Goal: Navigation & Orientation: Find specific page/section

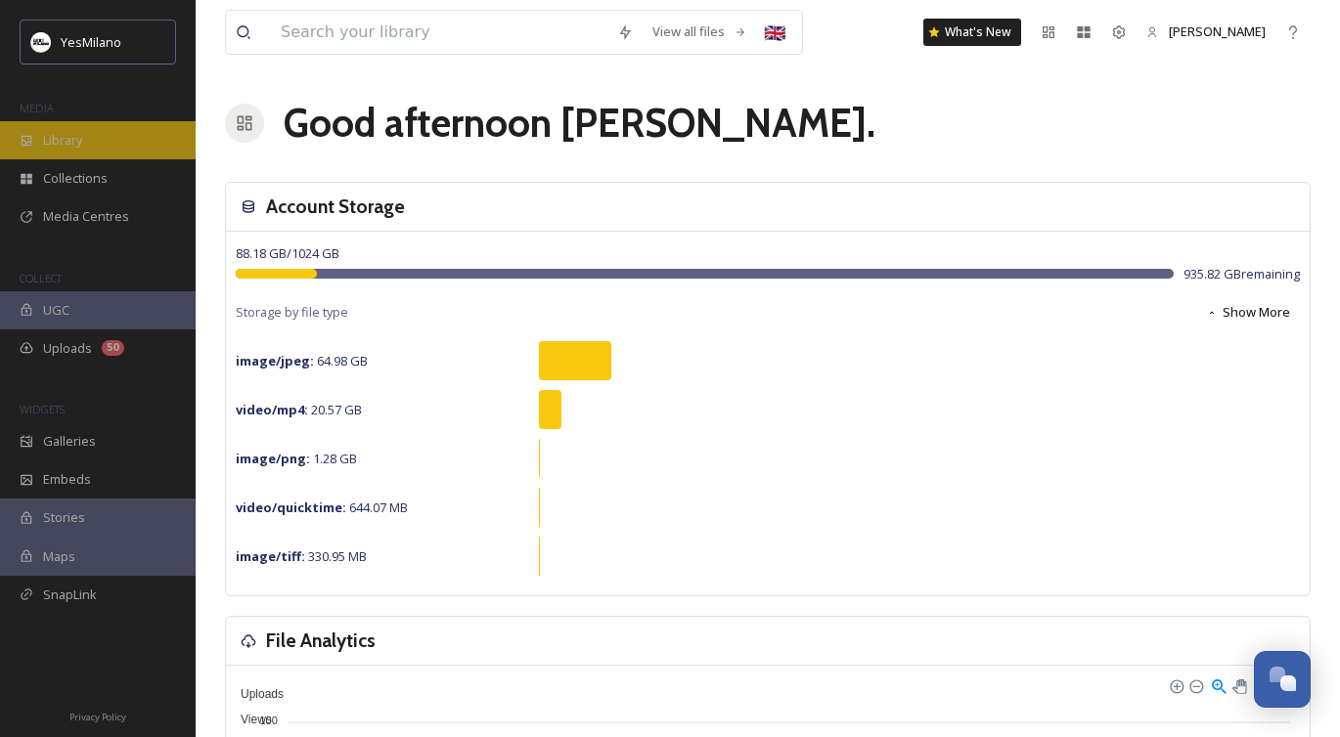
click at [107, 139] on div "Library" at bounding box center [98, 140] width 196 height 38
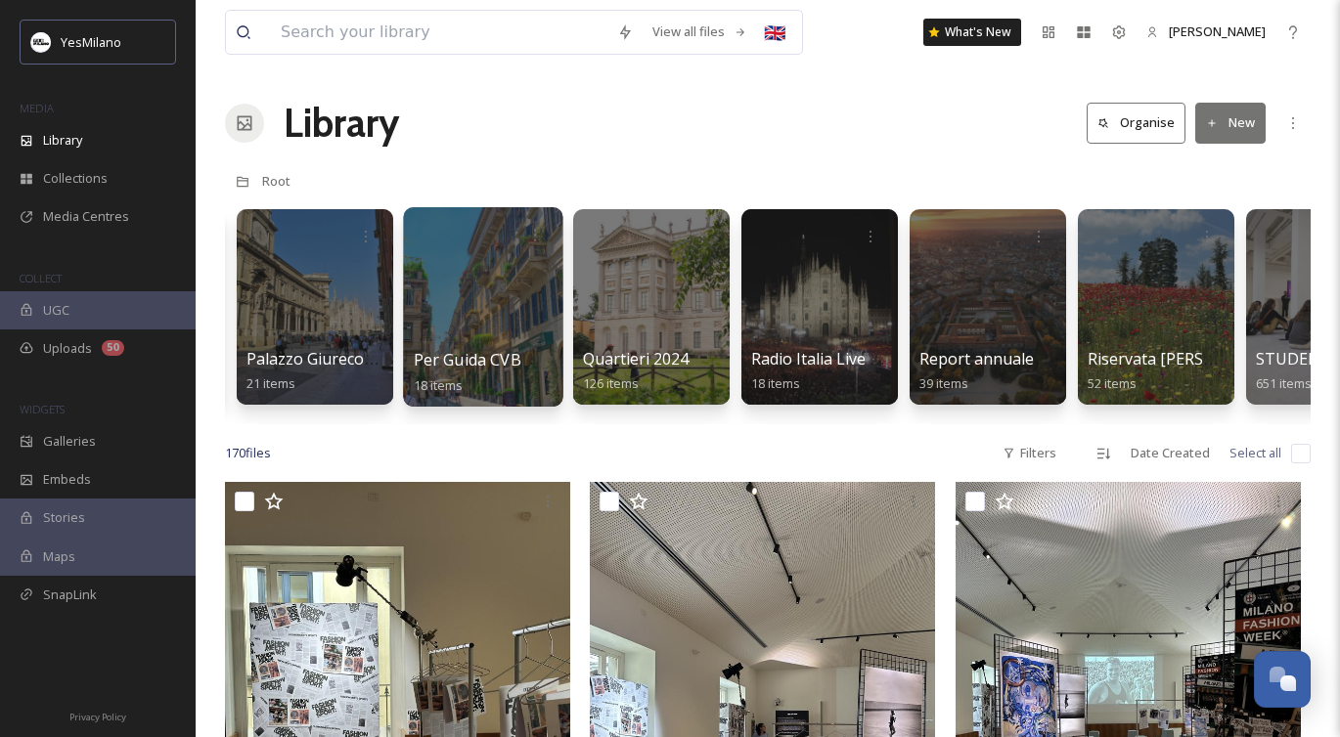
scroll to position [0, 3530]
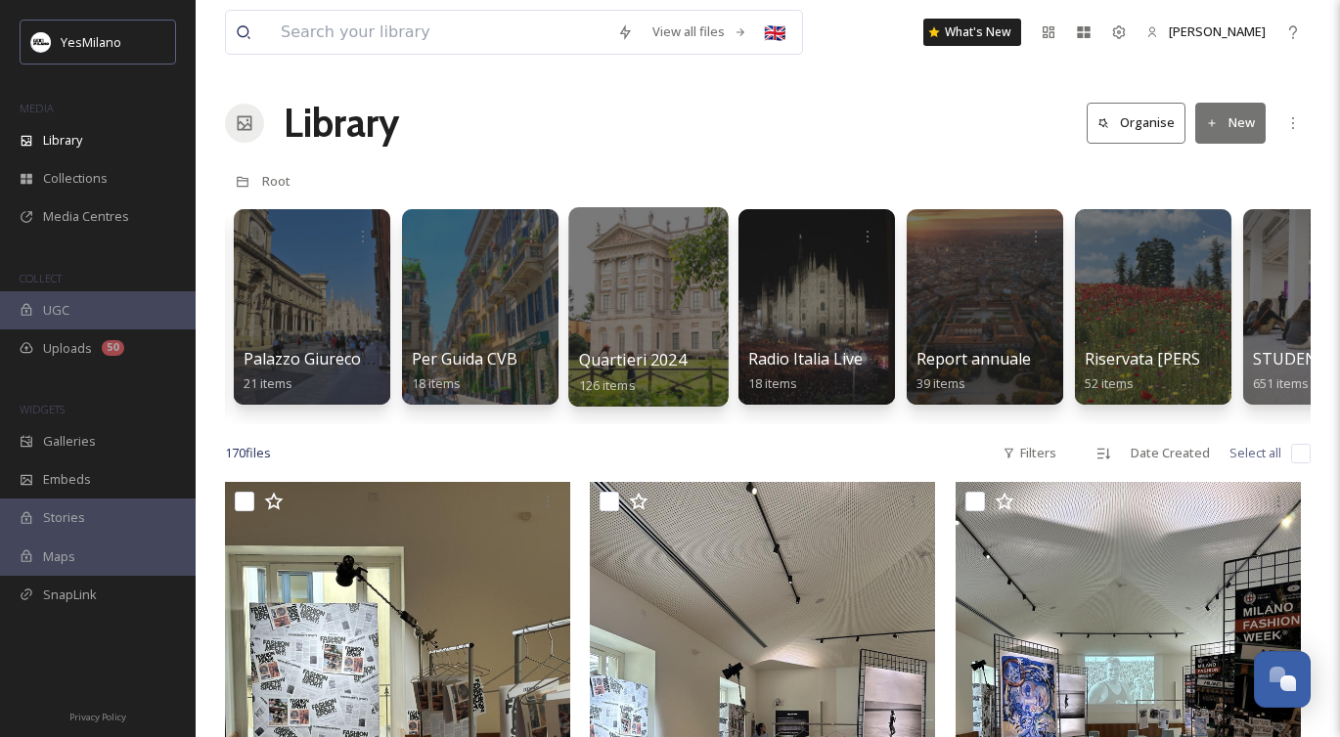
click at [639, 339] on div at bounding box center [647, 307] width 159 height 200
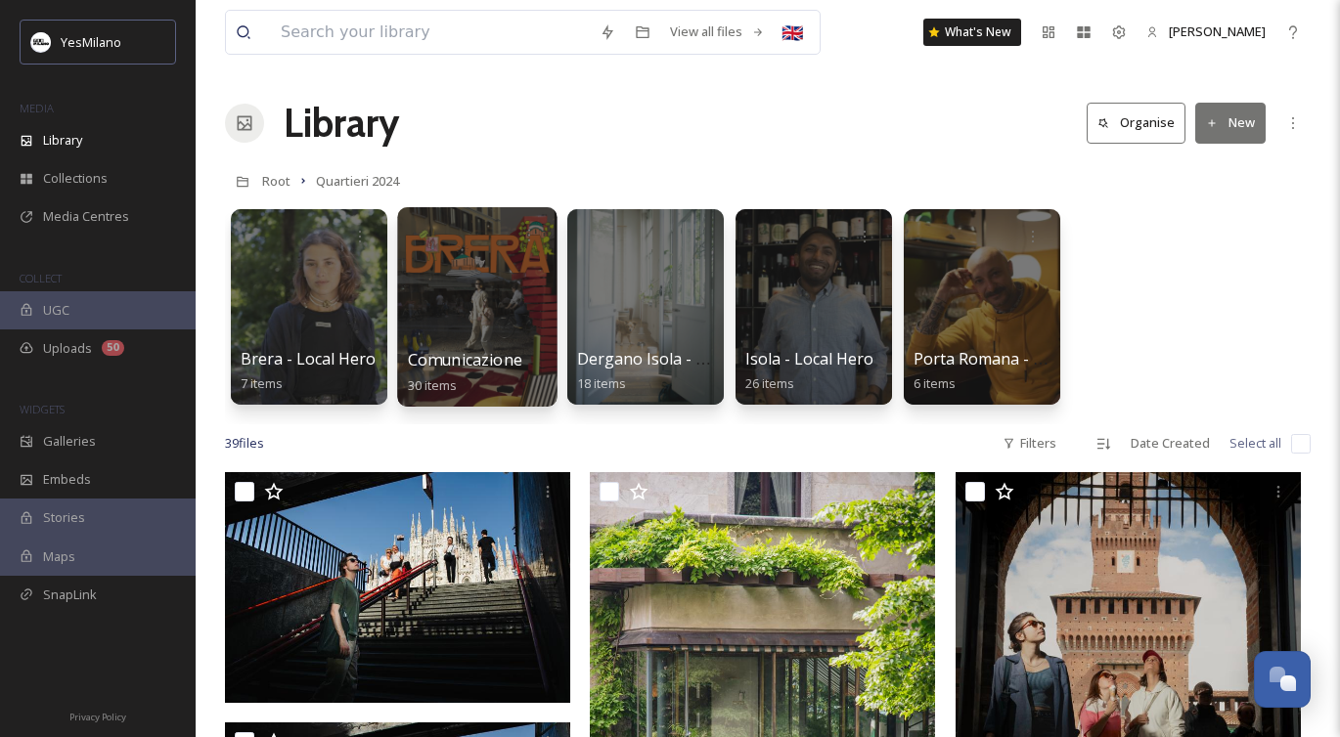
click at [448, 302] on div at bounding box center [476, 307] width 159 height 200
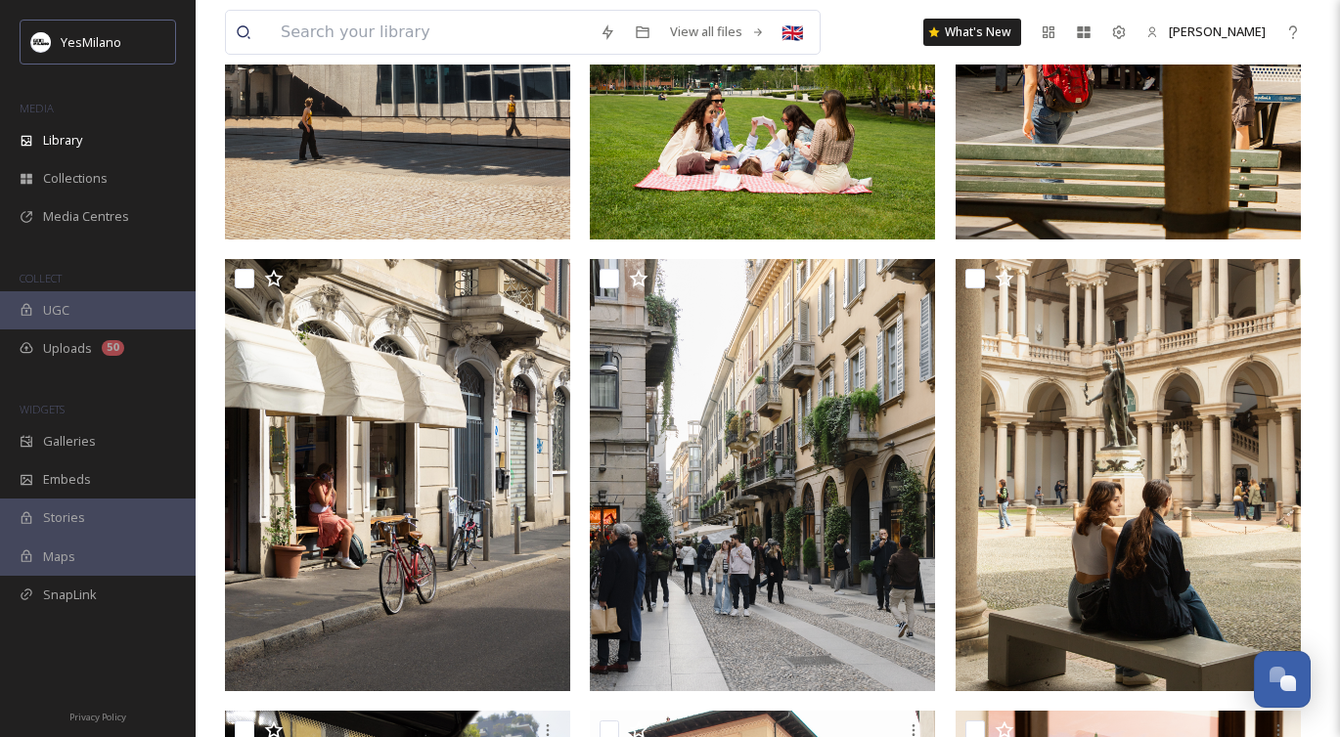
scroll to position [2800, 0]
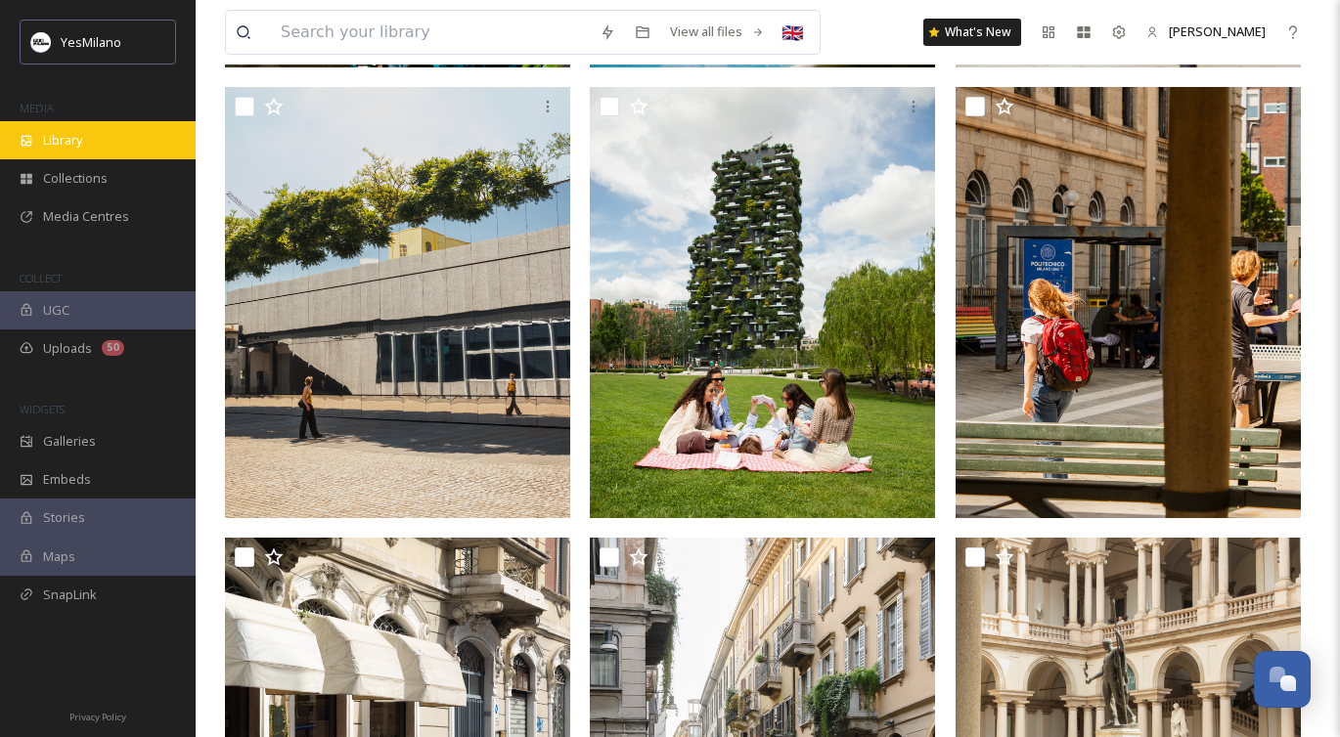
click at [54, 131] on span "Library" at bounding box center [62, 140] width 39 height 19
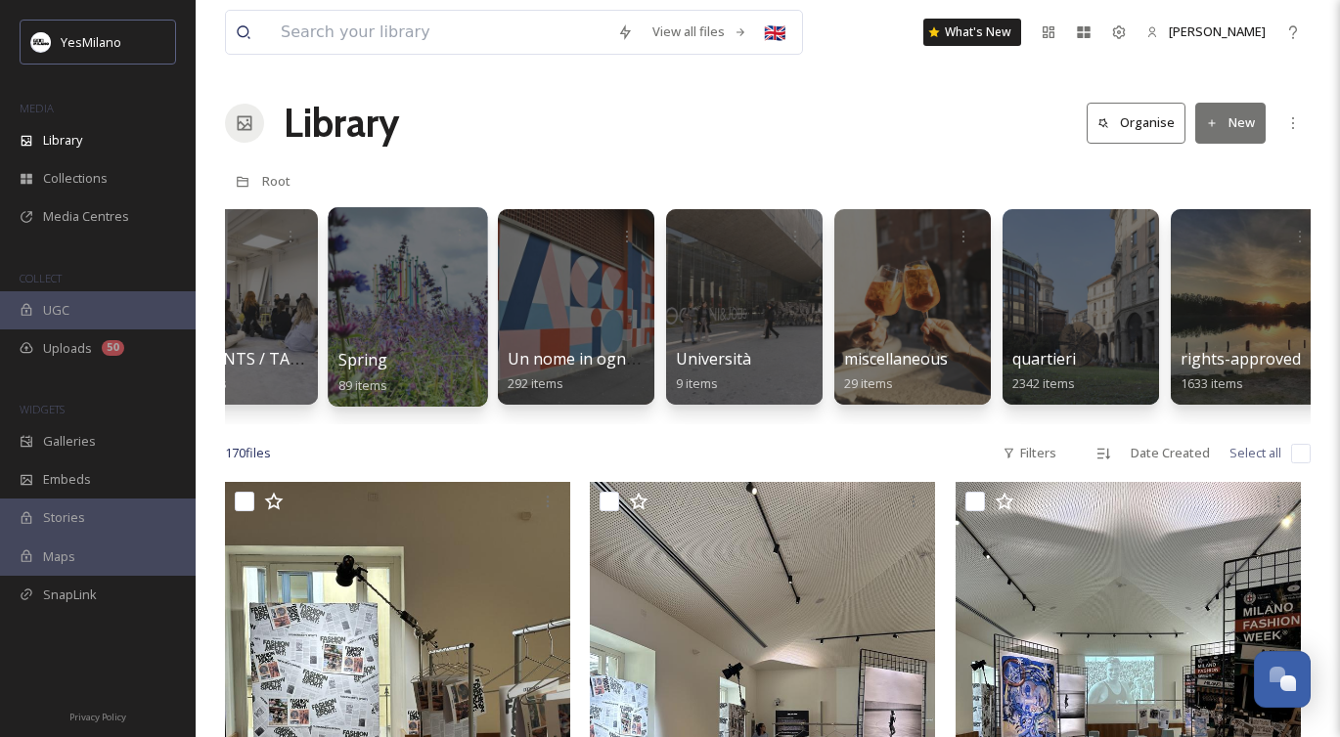
scroll to position [0, 4802]
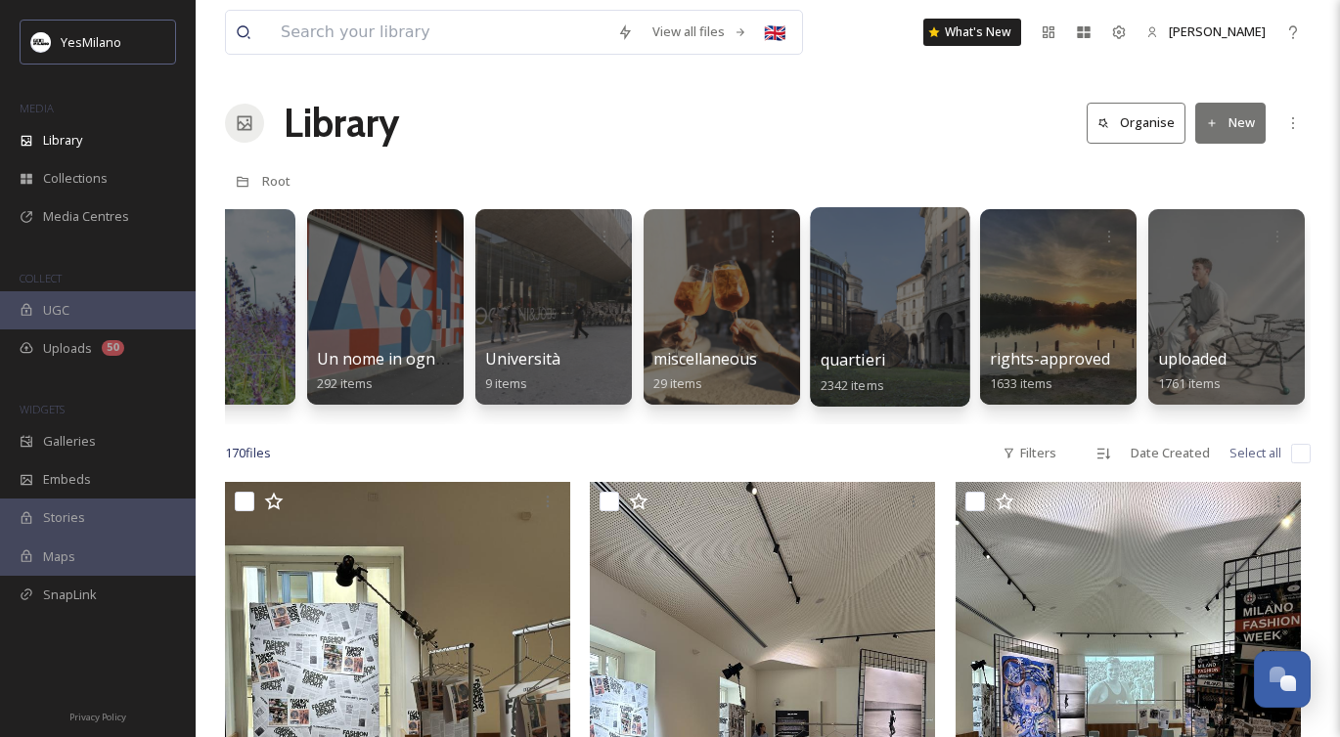
click at [900, 313] on div at bounding box center [889, 307] width 159 height 200
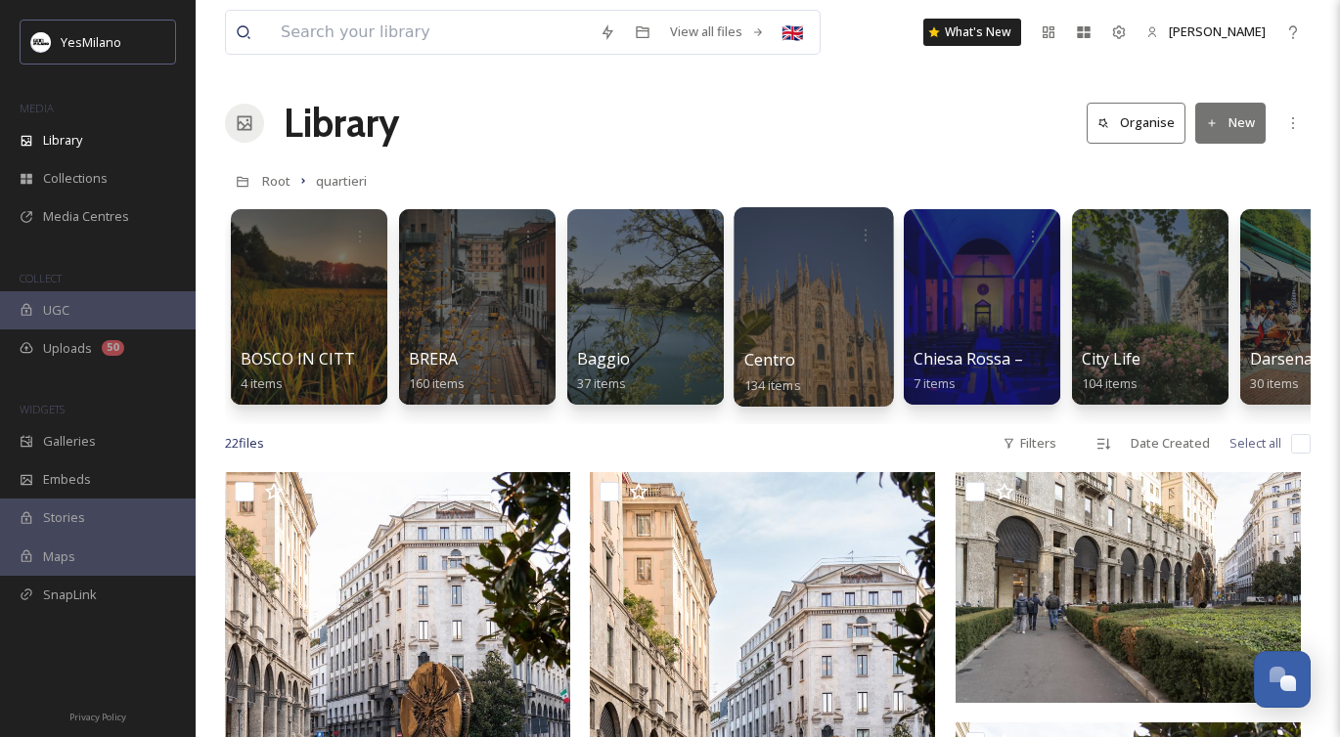
click at [796, 343] on div at bounding box center [813, 307] width 159 height 200
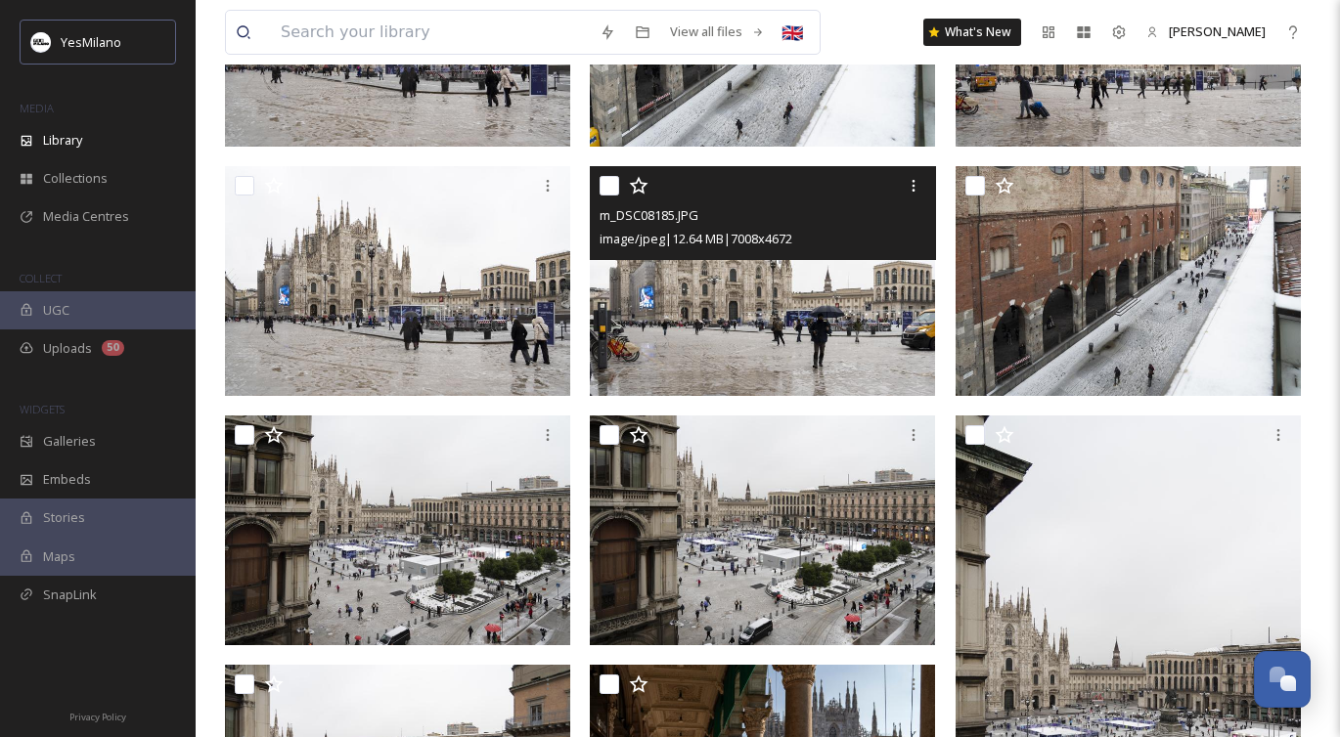
scroll to position [367, 0]
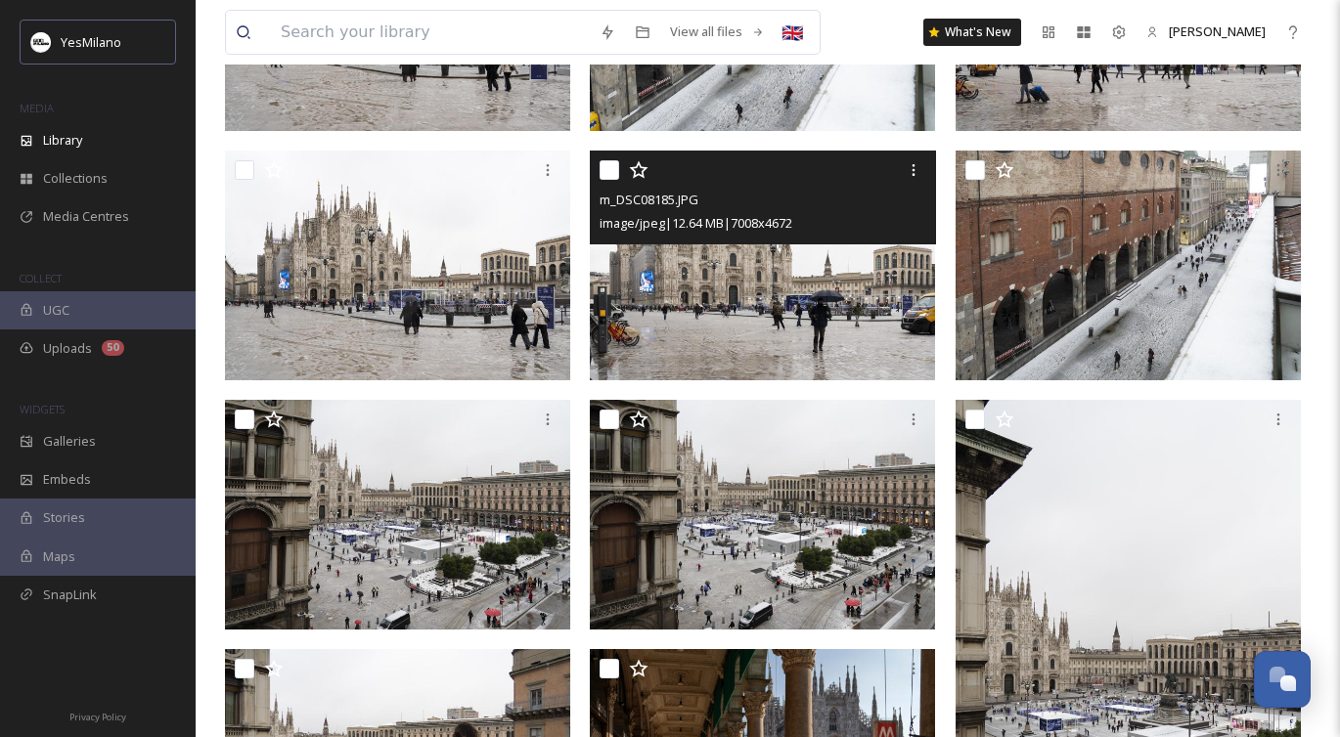
click at [787, 341] on img at bounding box center [762, 265] width 345 height 231
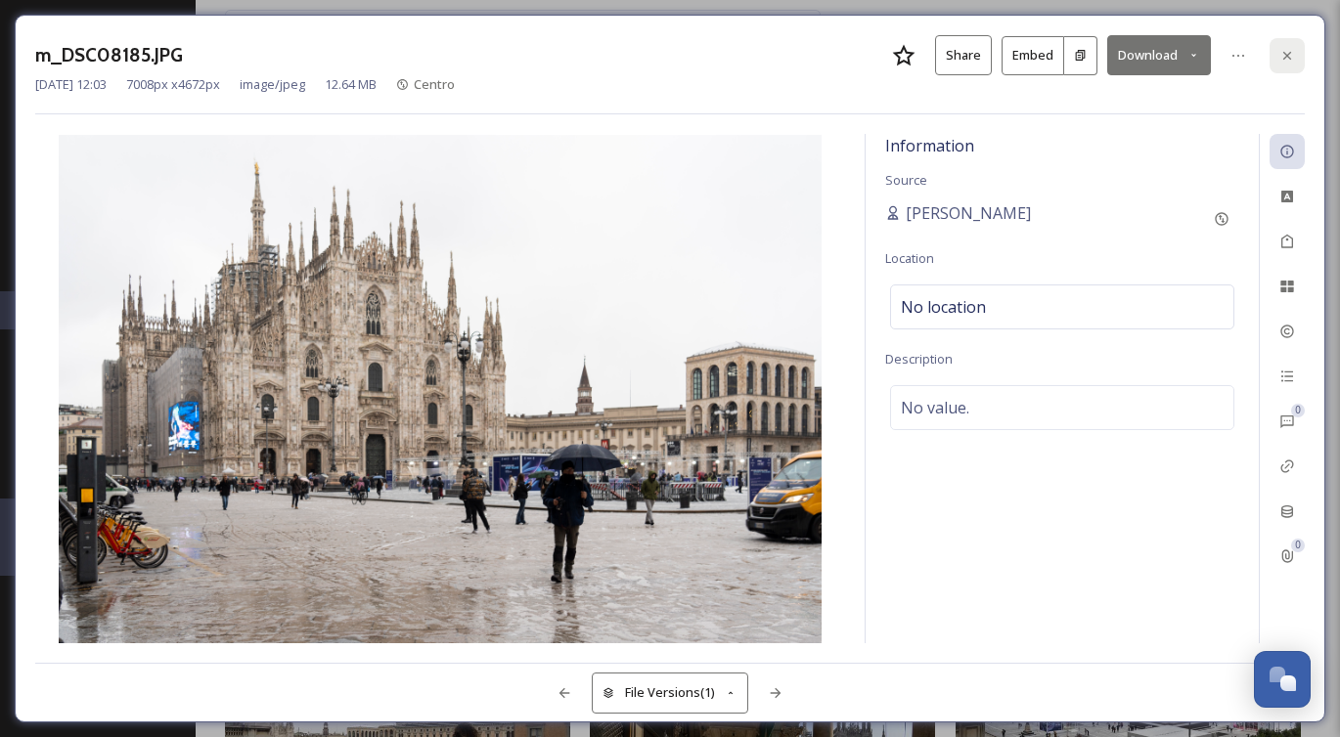
click at [1283, 61] on icon at bounding box center [1287, 56] width 16 height 16
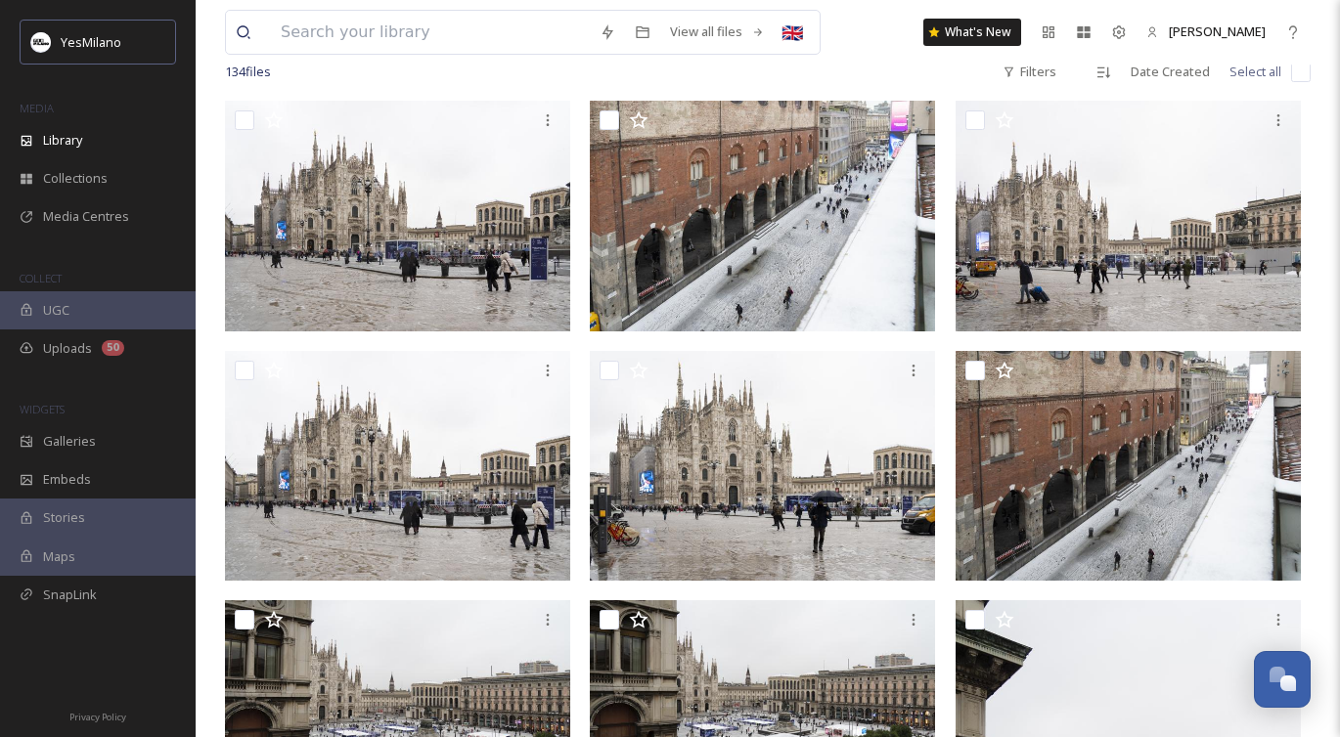
scroll to position [130, 0]
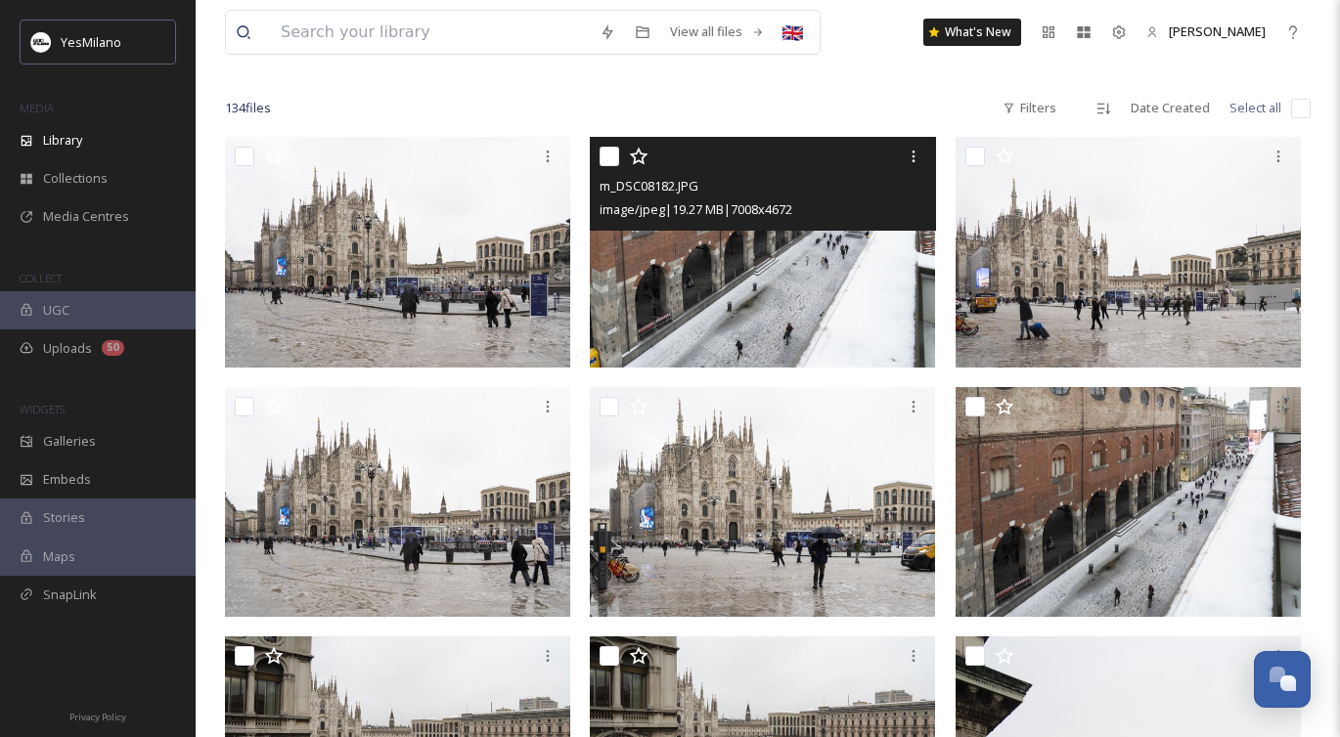
click at [707, 343] on img at bounding box center [762, 252] width 345 height 231
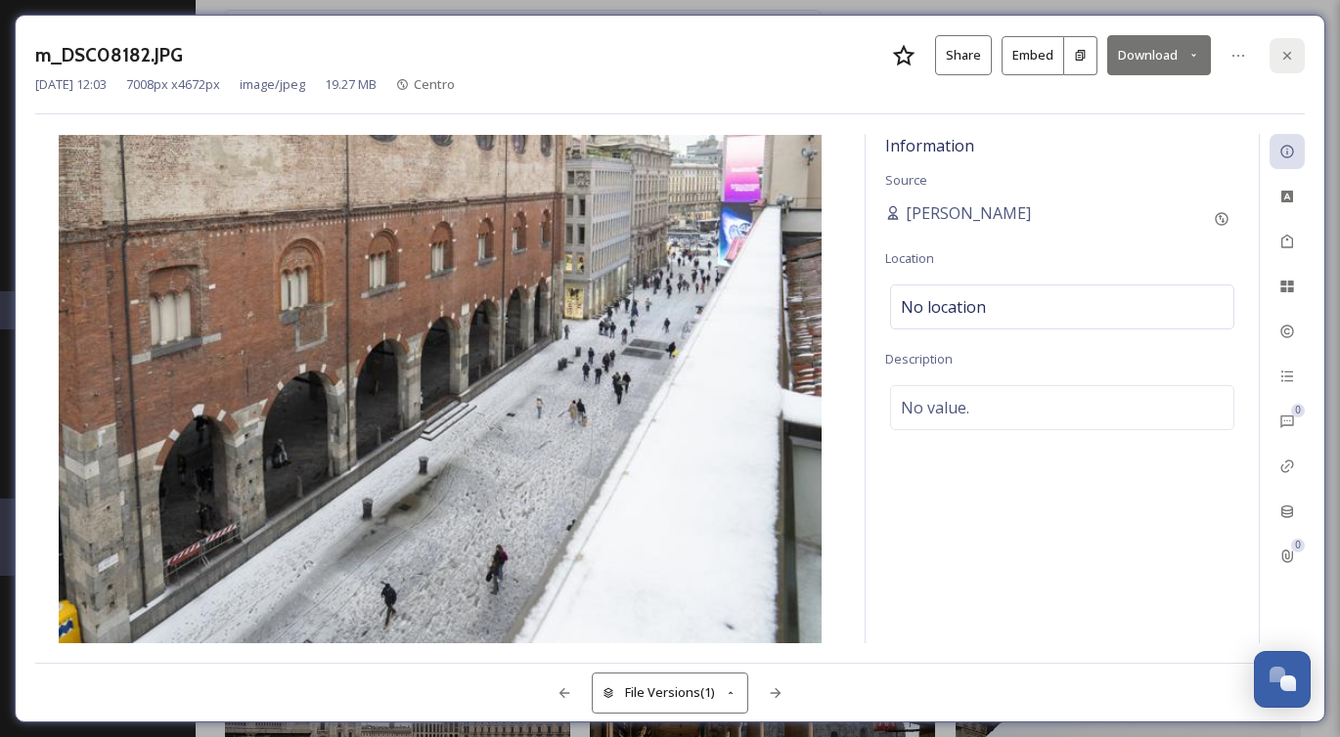
click at [1278, 48] on div at bounding box center [1286, 55] width 35 height 35
